Goal: Information Seeking & Learning: Learn about a topic

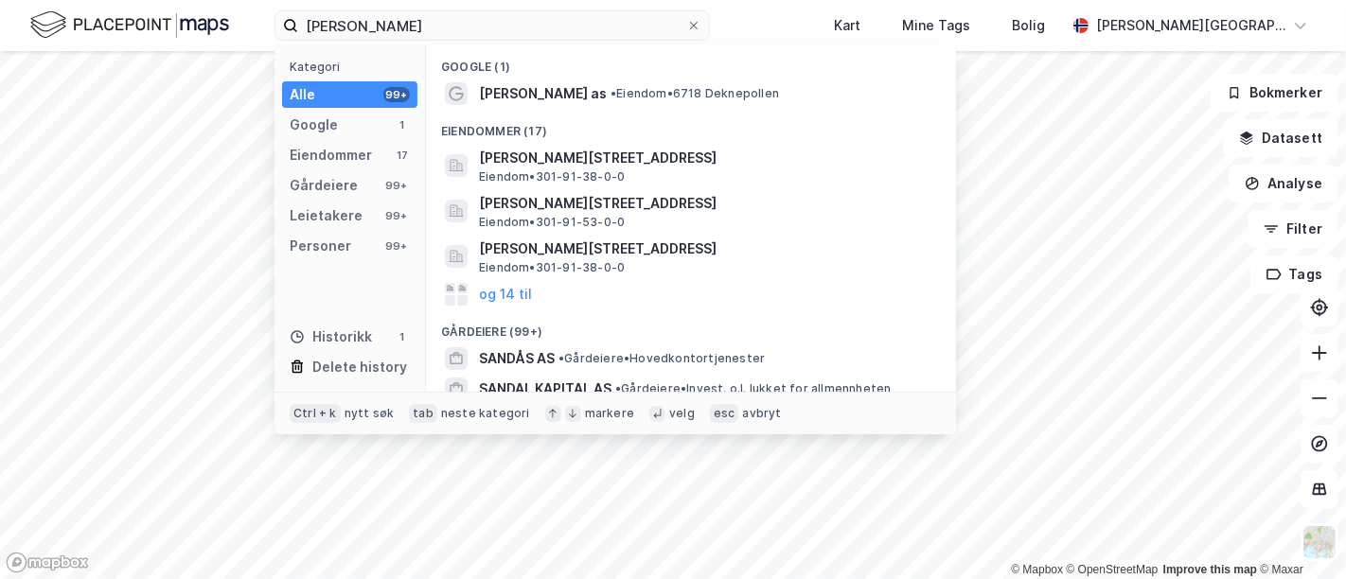
click at [408, 12] on input "[PERSON_NAME]" at bounding box center [492, 25] width 388 height 28
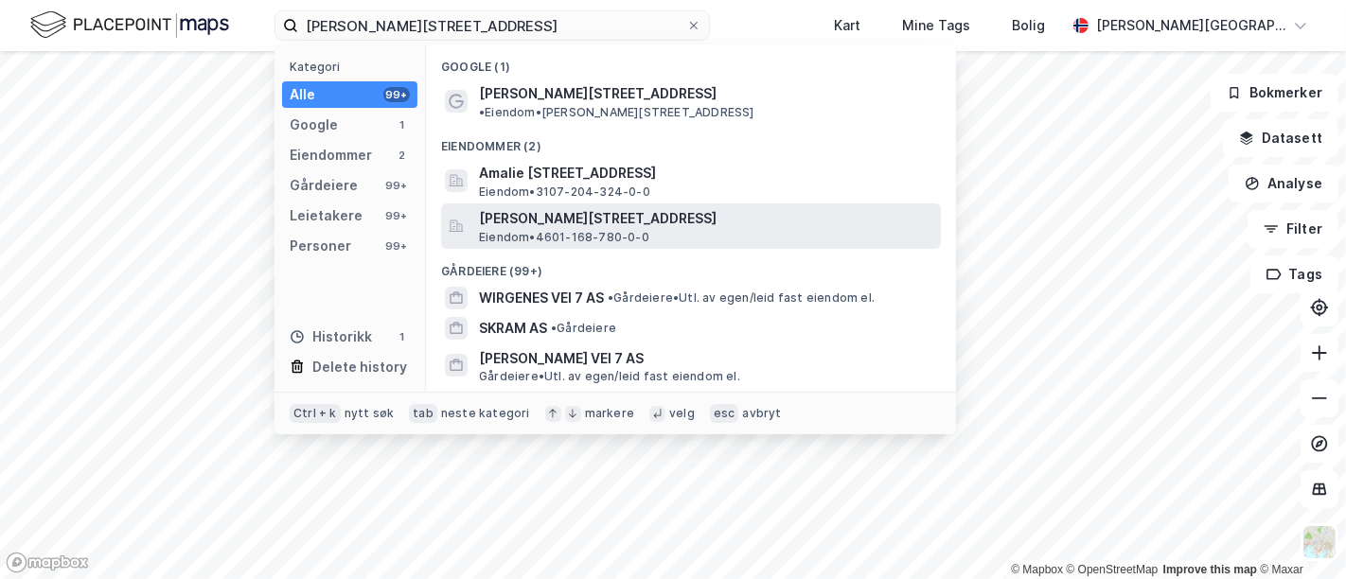
type input "[PERSON_NAME][STREET_ADDRESS]"
click at [615, 207] on span "[PERSON_NAME][STREET_ADDRESS]" at bounding box center [706, 218] width 454 height 23
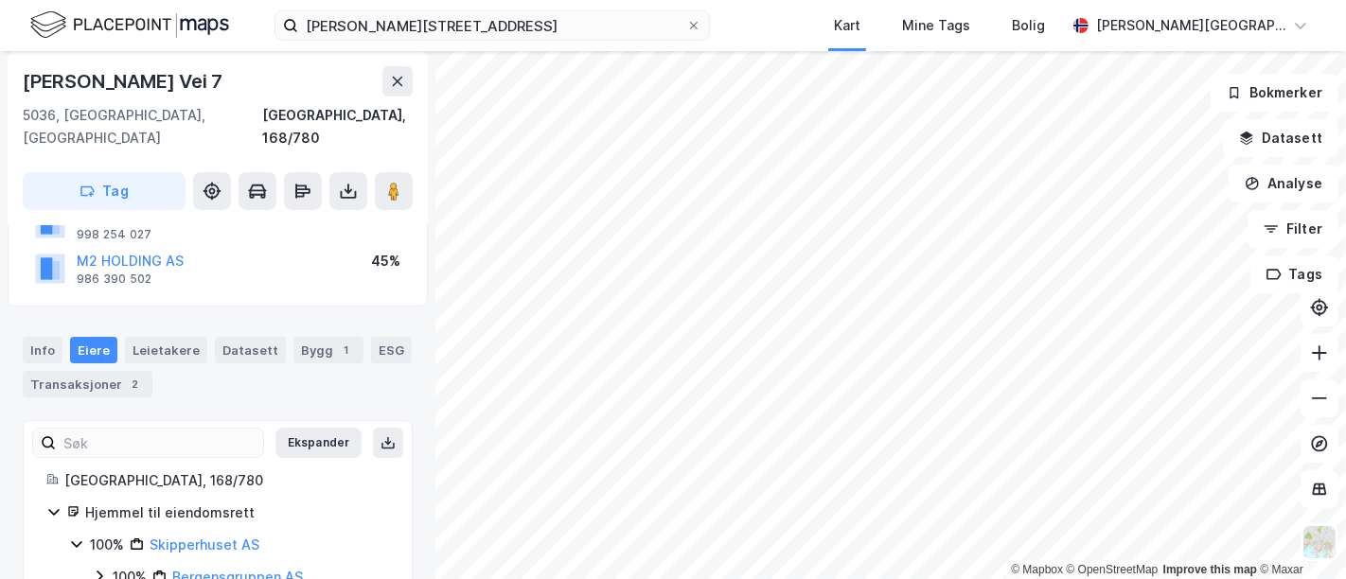
scroll to position [203, 0]
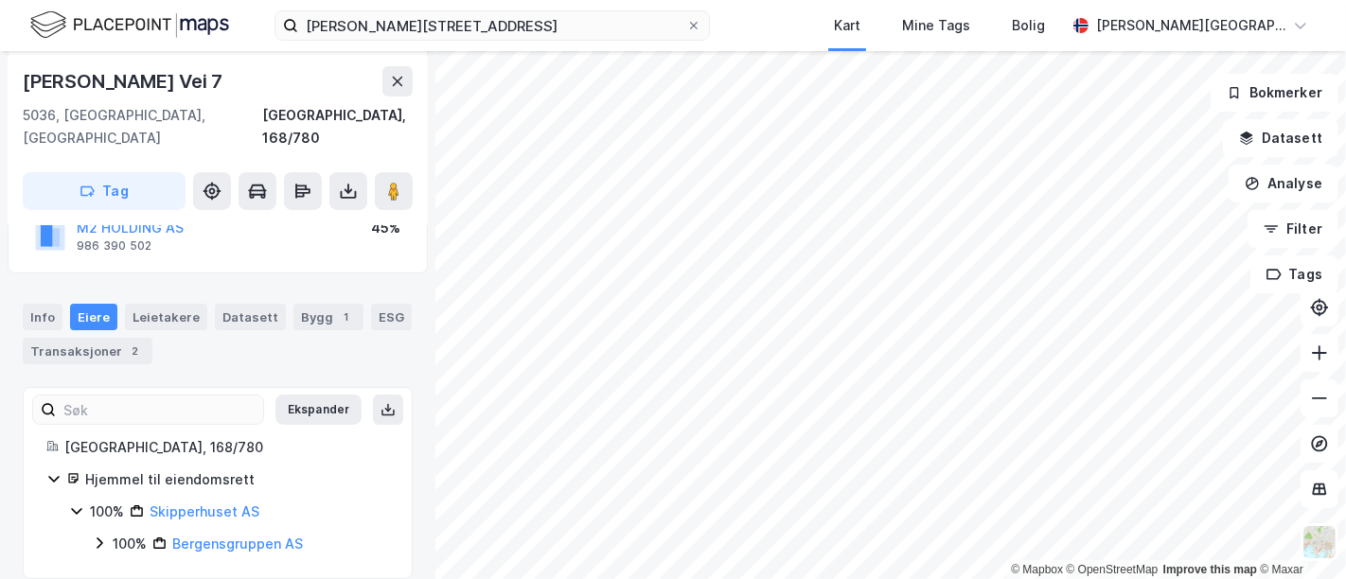
click at [78, 504] on icon at bounding box center [76, 511] width 15 height 15
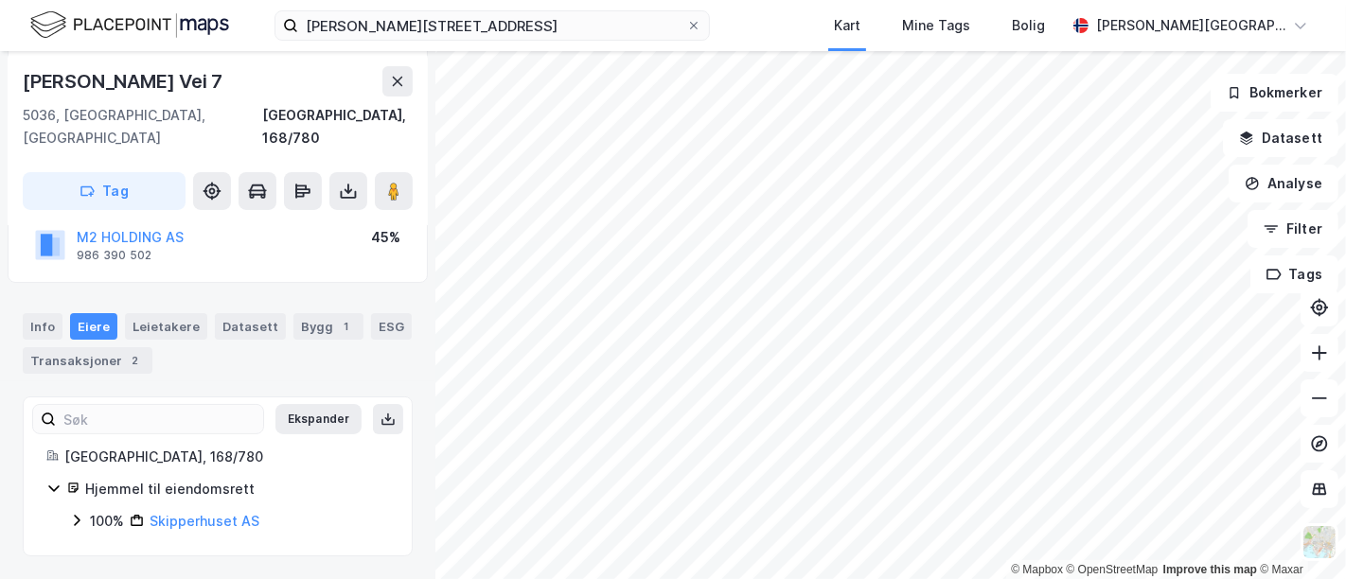
scroll to position [170, 0]
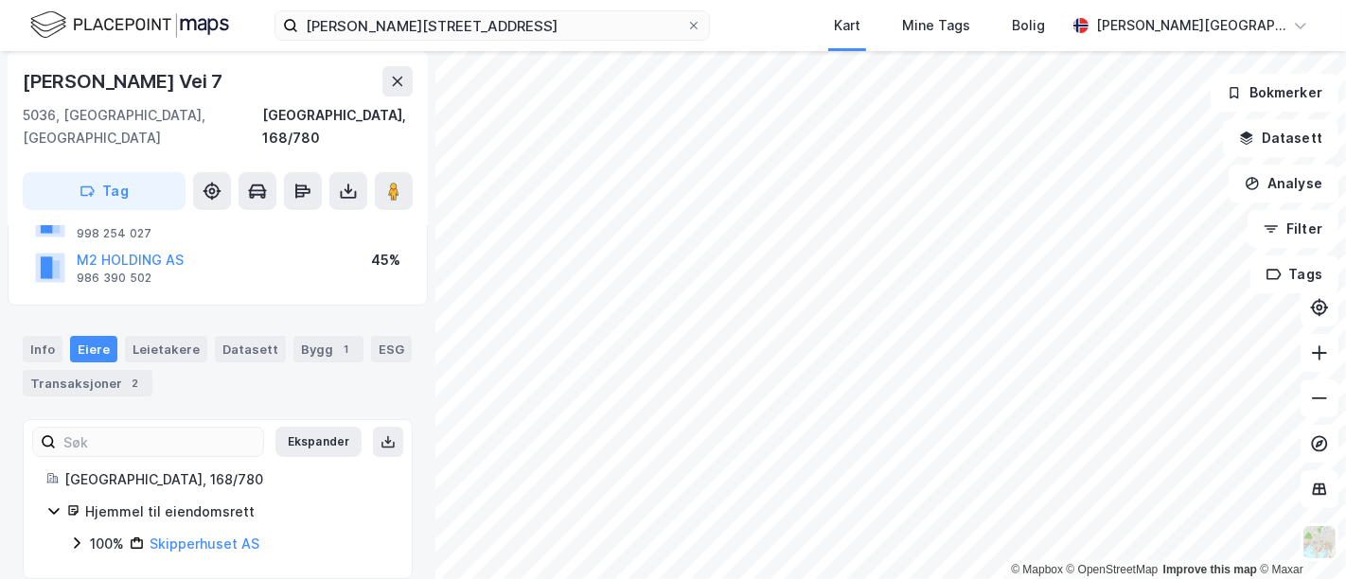
click at [55, 504] on icon at bounding box center [53, 511] width 15 height 15
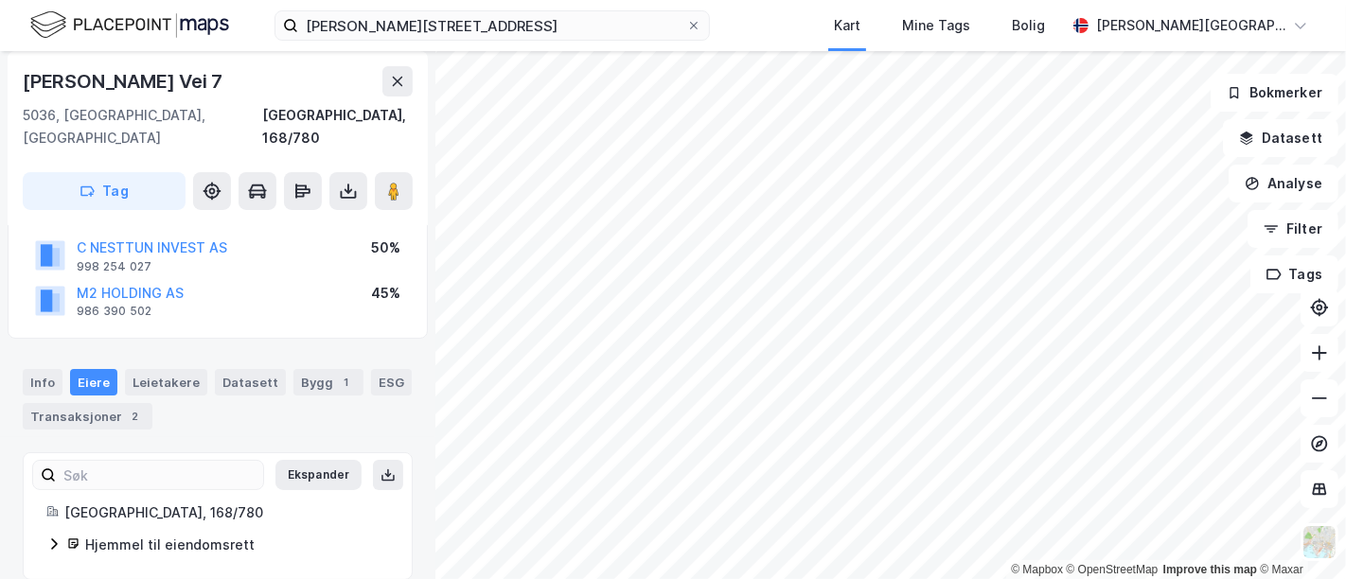
click at [54, 537] on icon at bounding box center [53, 544] width 15 height 15
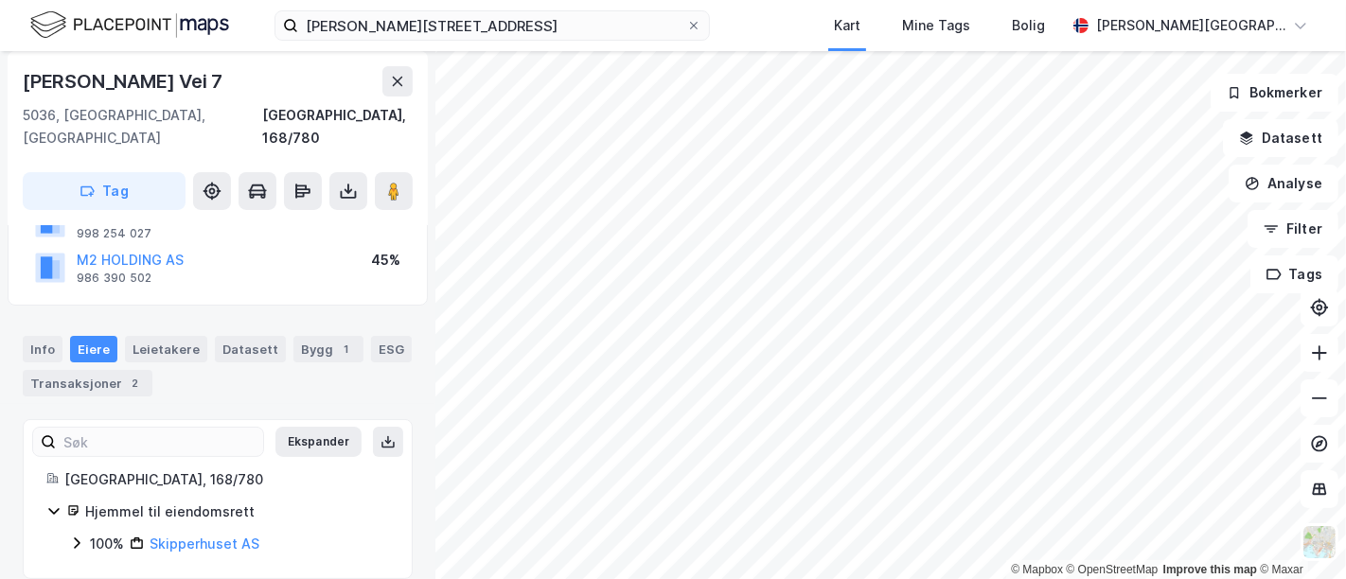
click at [74, 536] on icon at bounding box center [76, 543] width 15 height 15
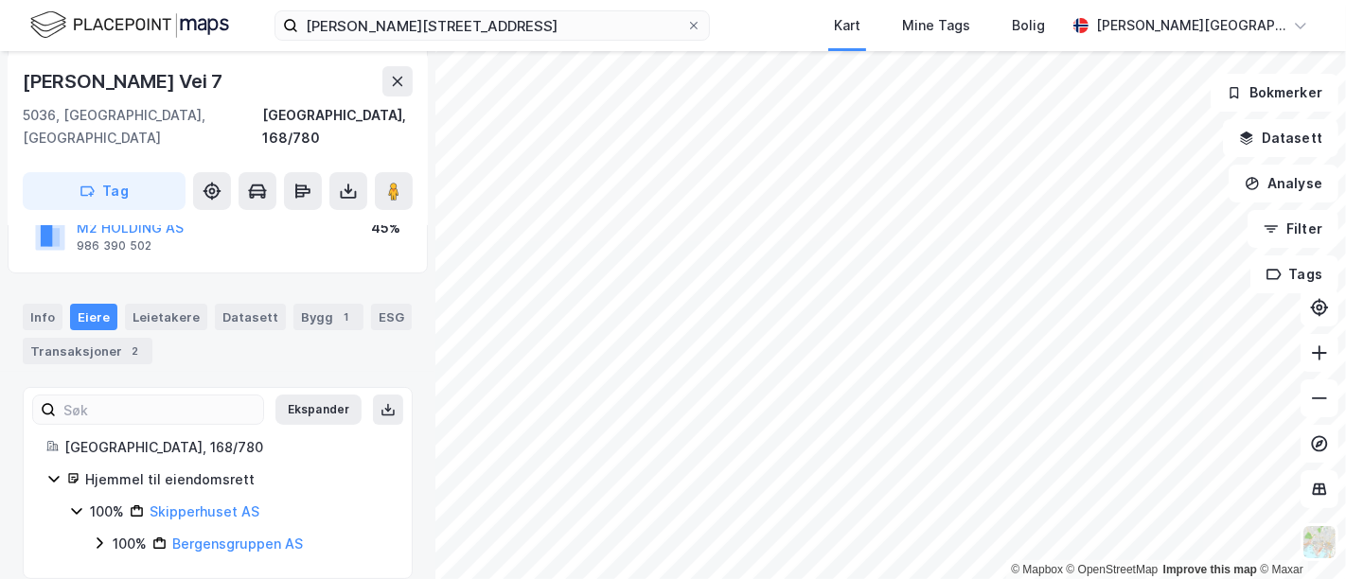
click at [111, 533] on div "100% Bergensgruppen AS" at bounding box center [240, 544] width 297 height 23
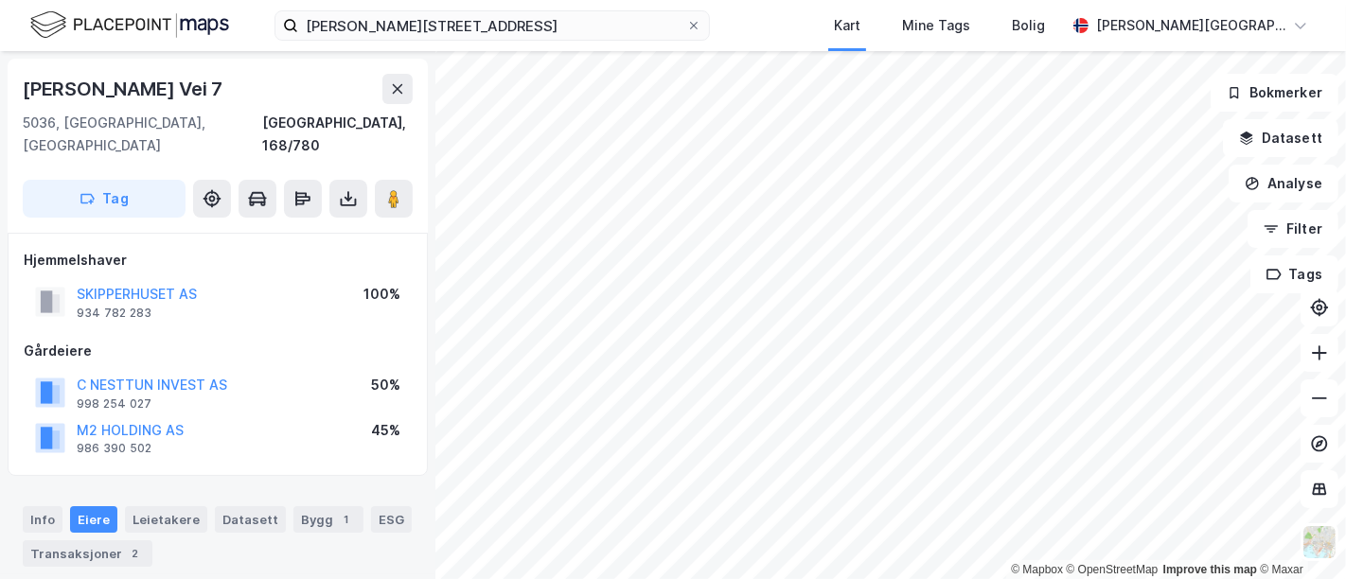
scroll to position [234, 0]
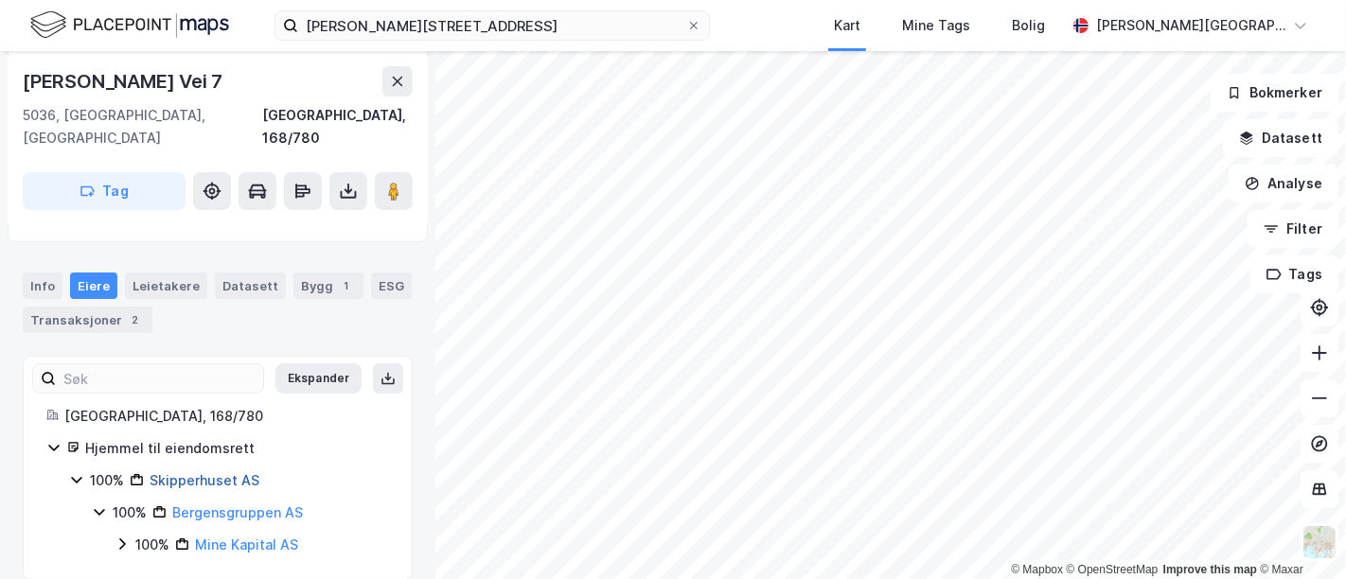
click at [211, 472] on link "Skipperhuset AS" at bounding box center [205, 480] width 110 height 16
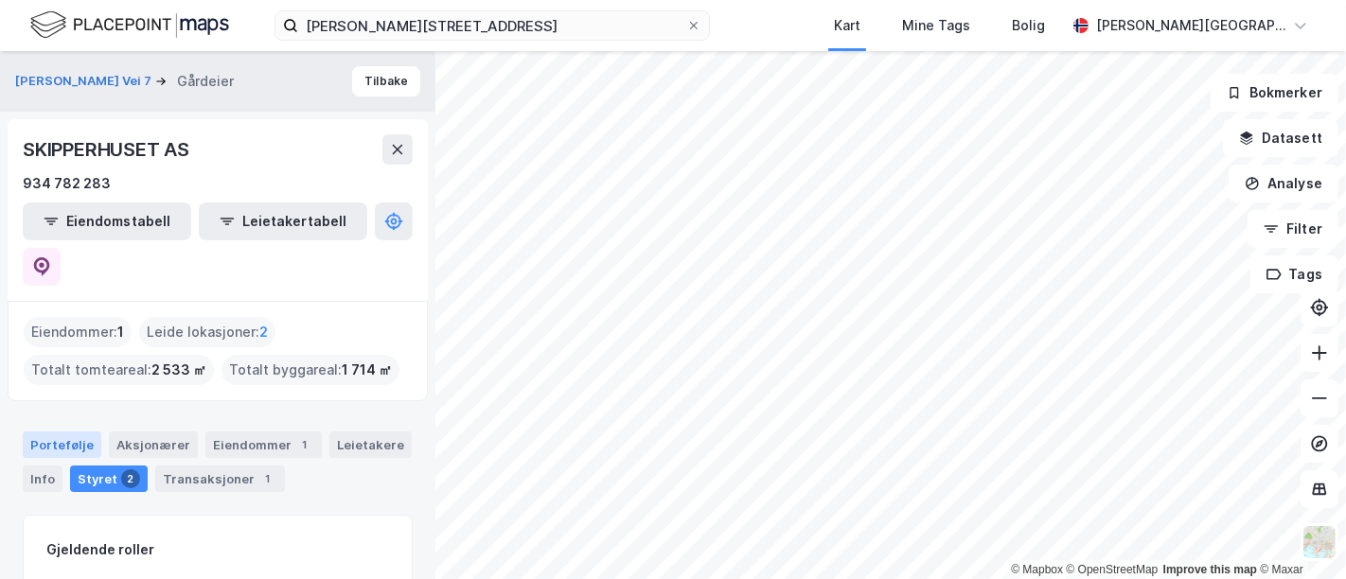
click at [74, 432] on div "Portefølje" at bounding box center [62, 445] width 79 height 27
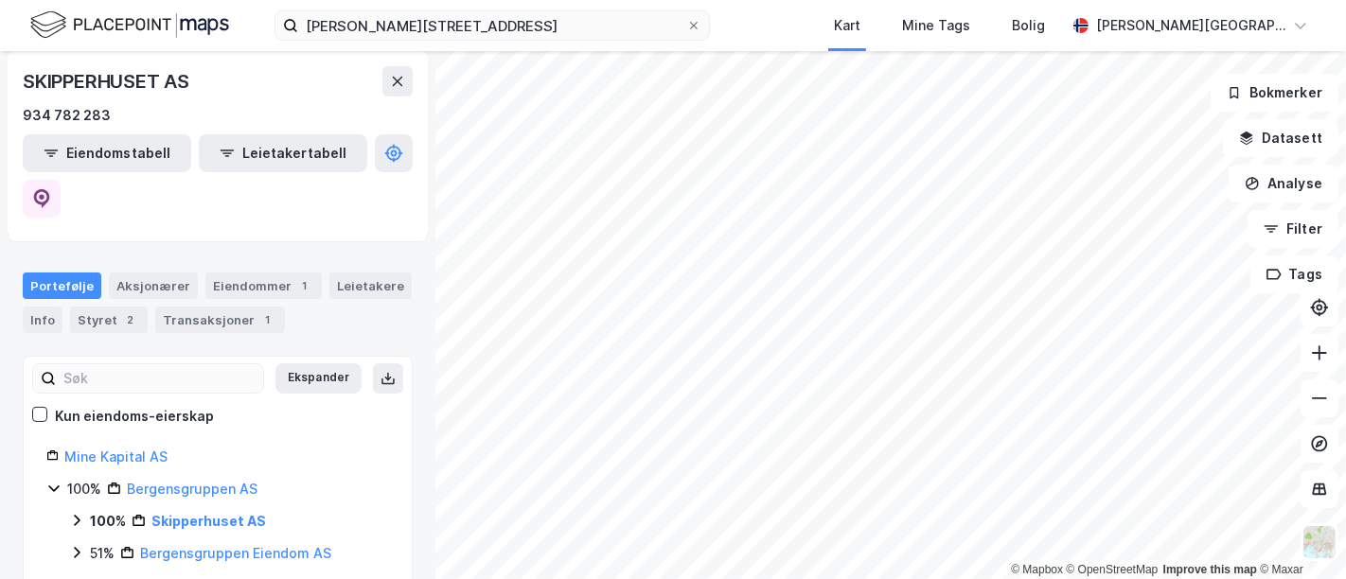
scroll to position [195, 0]
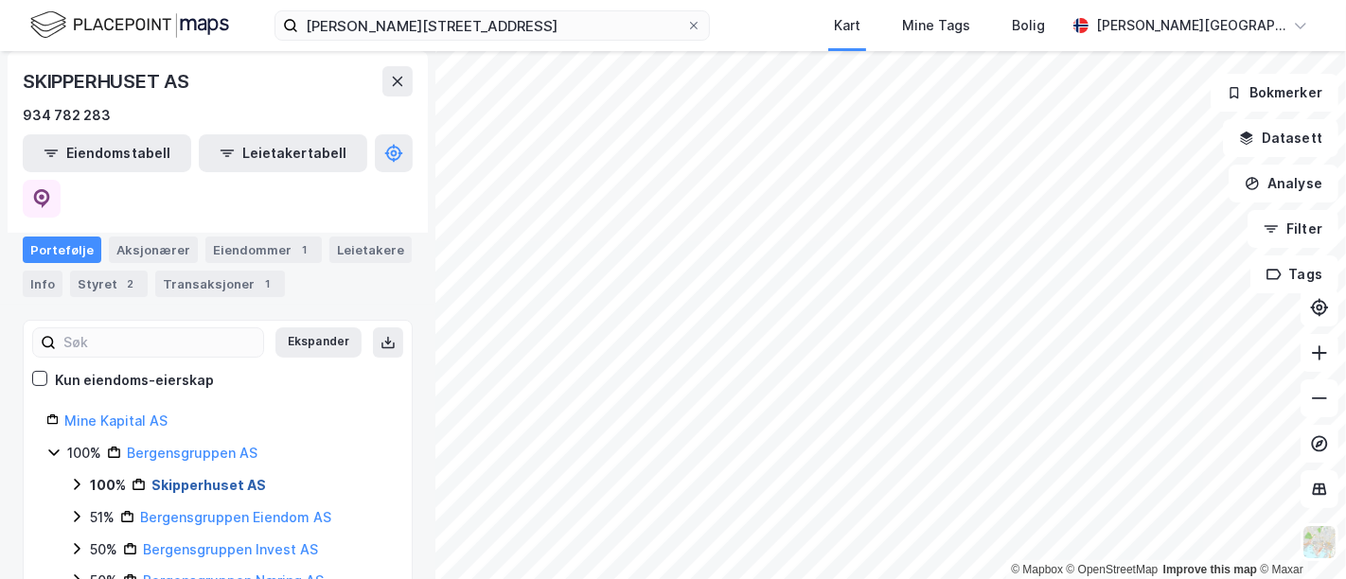
click at [181, 477] on link "Skipperhuset AS" at bounding box center [208, 485] width 115 height 16
